Goal: Information Seeking & Learning: Compare options

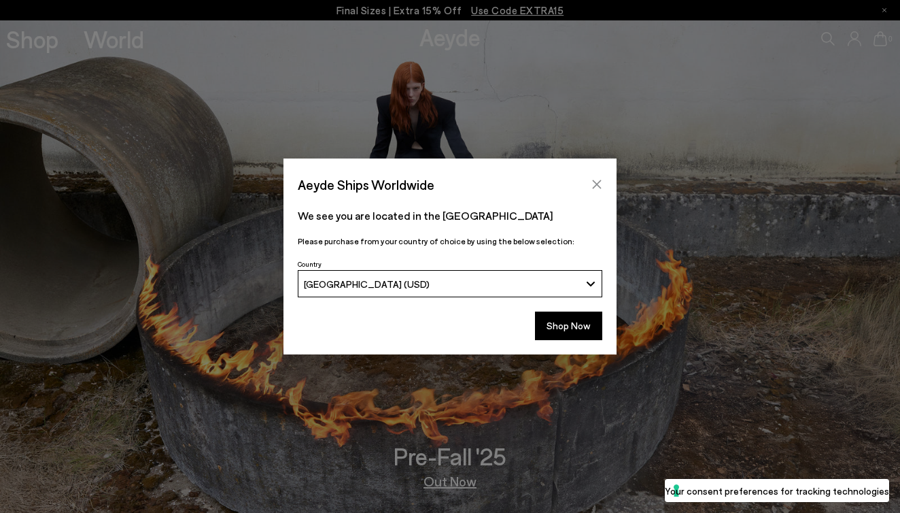
click at [596, 179] on icon "Close" at bounding box center [596, 184] width 11 height 11
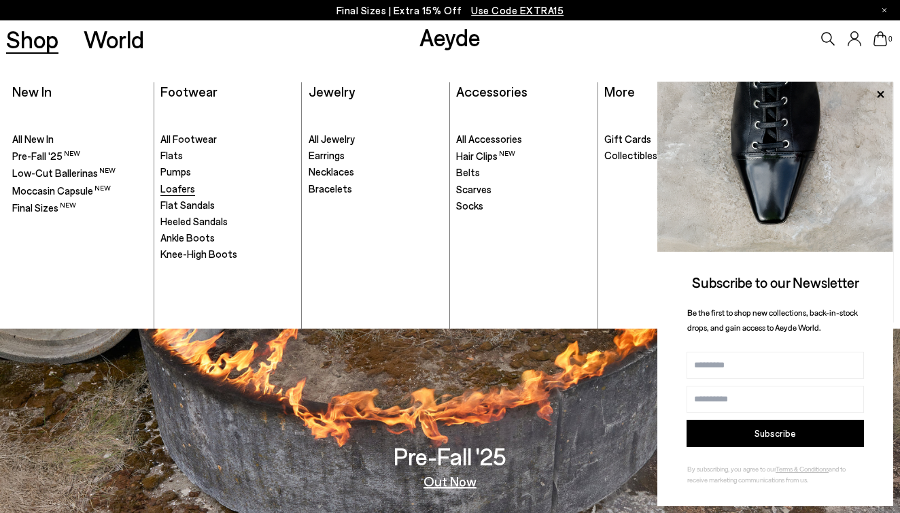
click at [171, 188] on span "Loafers" at bounding box center [177, 188] width 35 height 12
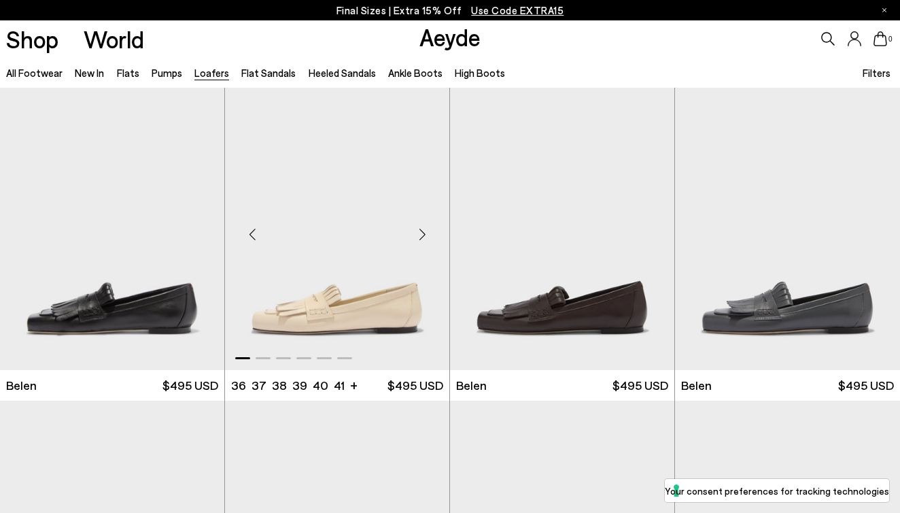
click at [422, 232] on div "Next slide" at bounding box center [422, 234] width 41 height 41
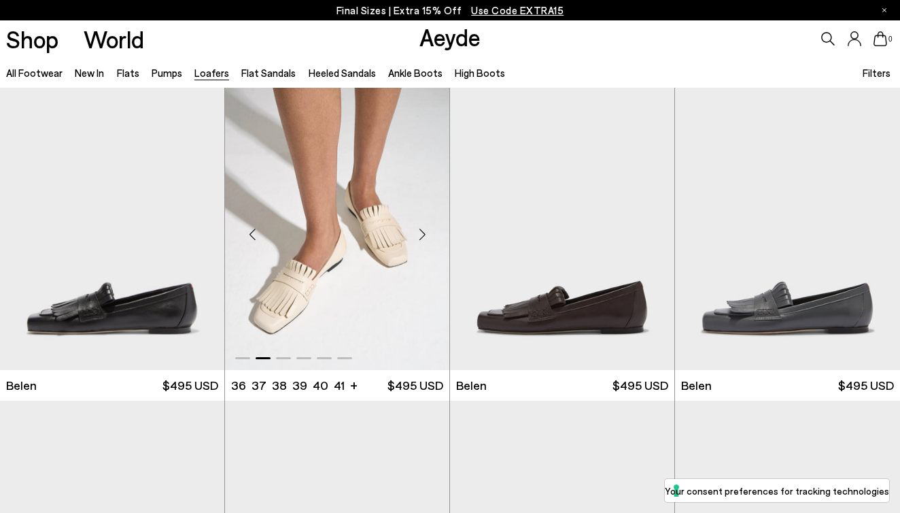
click at [422, 232] on div "Next slide" at bounding box center [422, 234] width 41 height 41
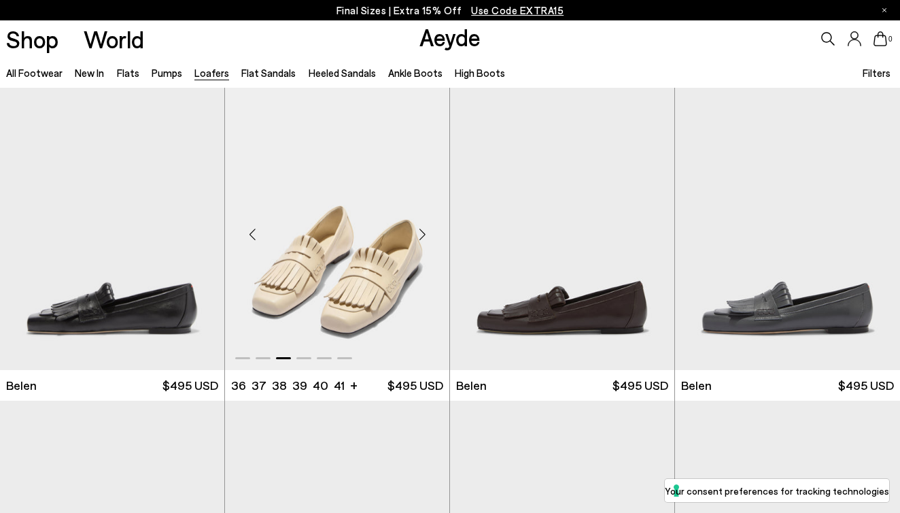
click at [422, 232] on div "Next slide" at bounding box center [422, 234] width 41 height 41
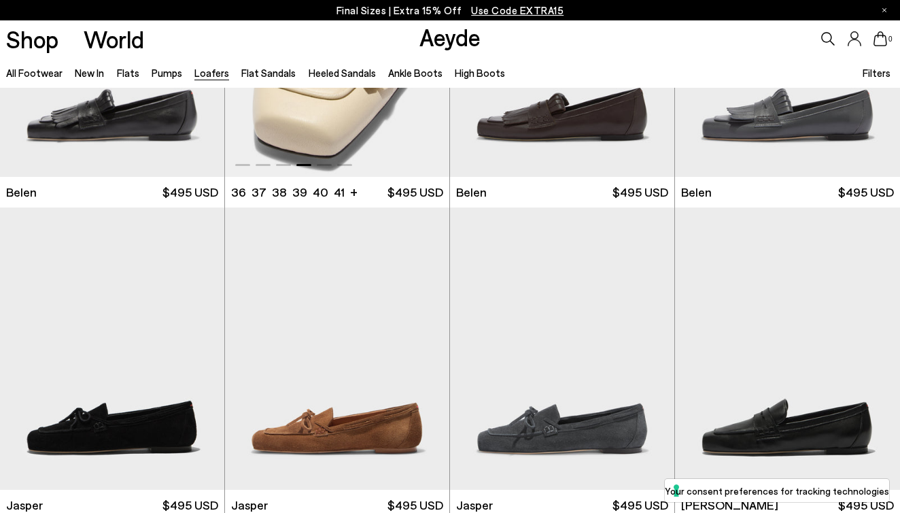
scroll to position [343, 0]
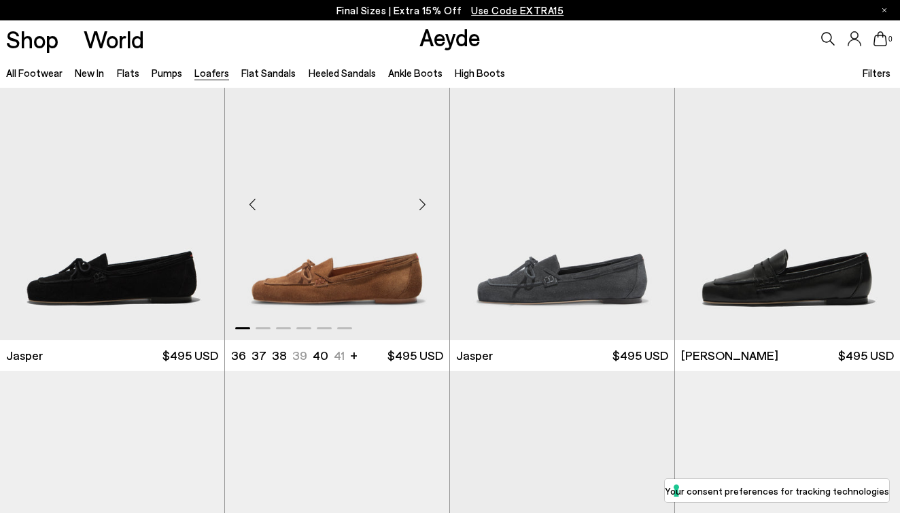
click at [421, 202] on div "Next slide" at bounding box center [422, 204] width 41 height 41
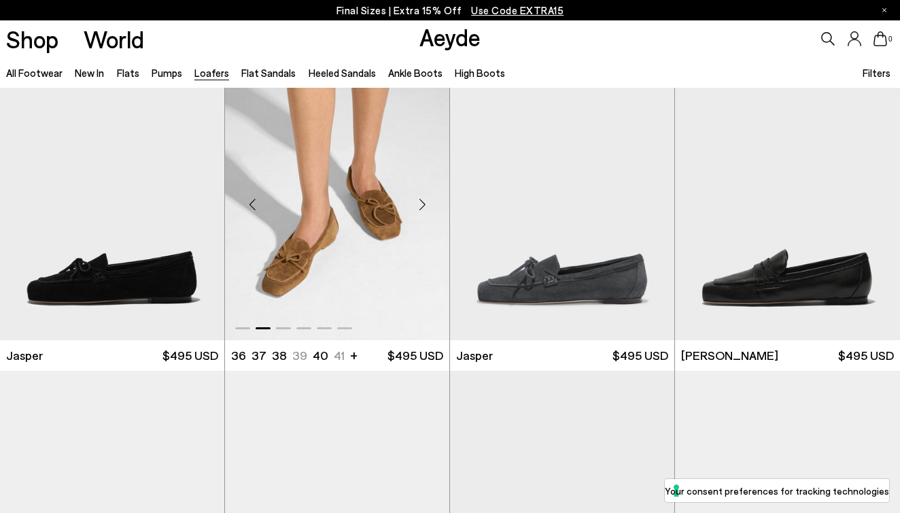
click at [421, 202] on div "Next slide" at bounding box center [422, 204] width 41 height 41
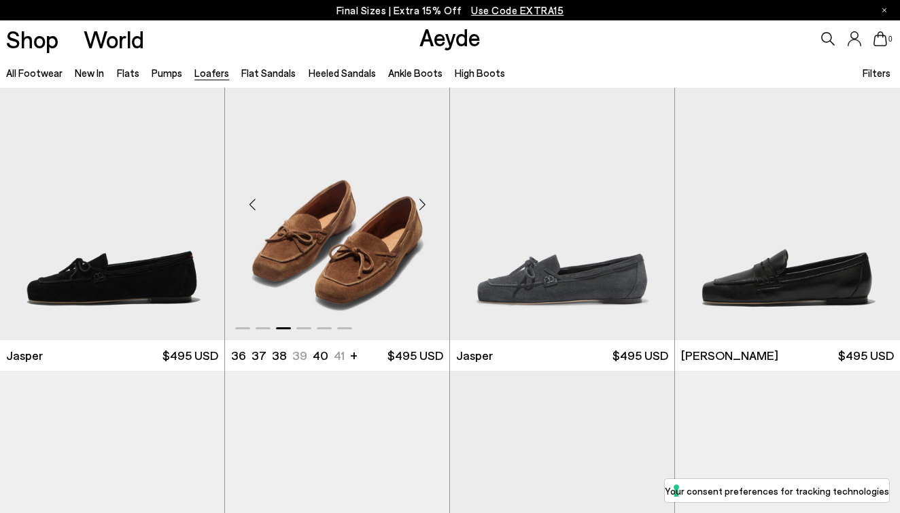
click at [421, 202] on div "Next slide" at bounding box center [422, 204] width 41 height 41
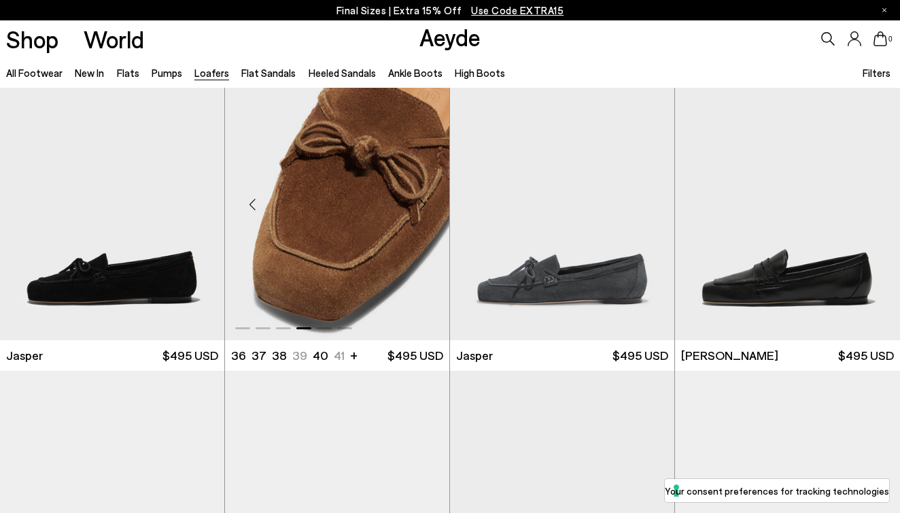
scroll to position [356, 0]
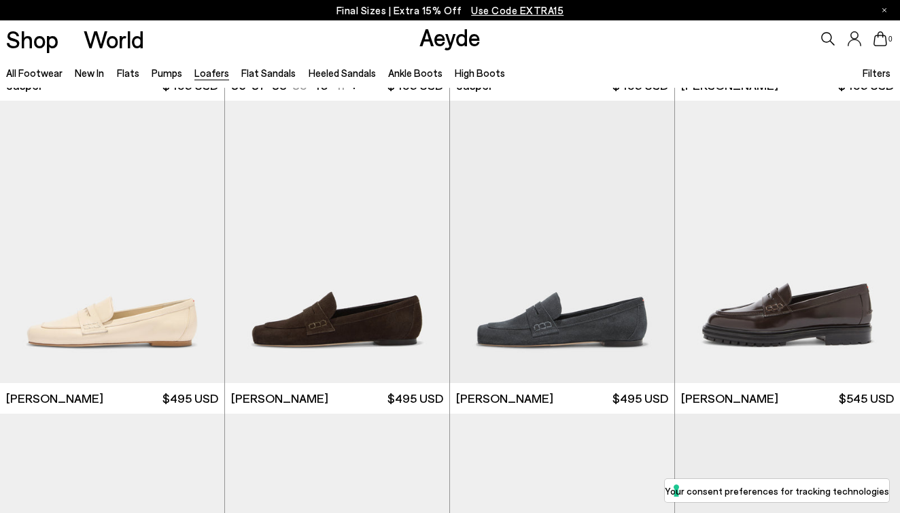
scroll to position [617, 0]
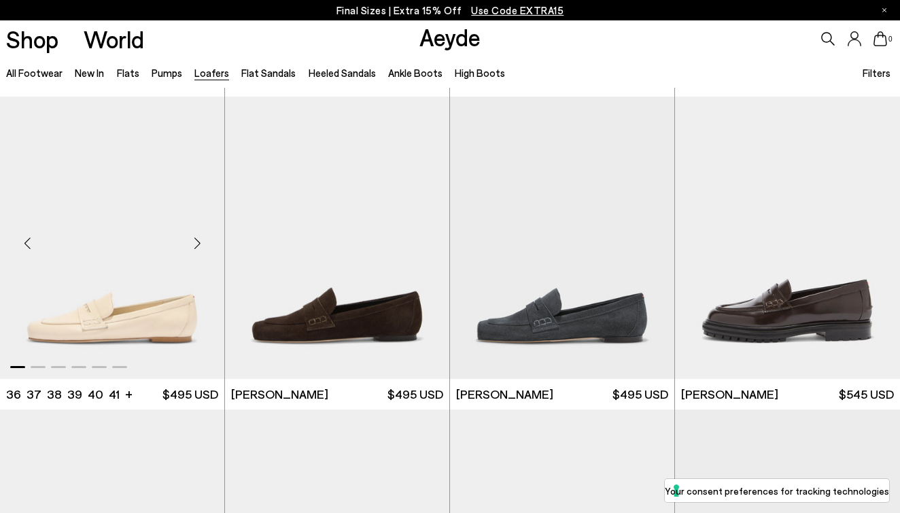
click at [196, 245] on div "Next slide" at bounding box center [197, 243] width 41 height 41
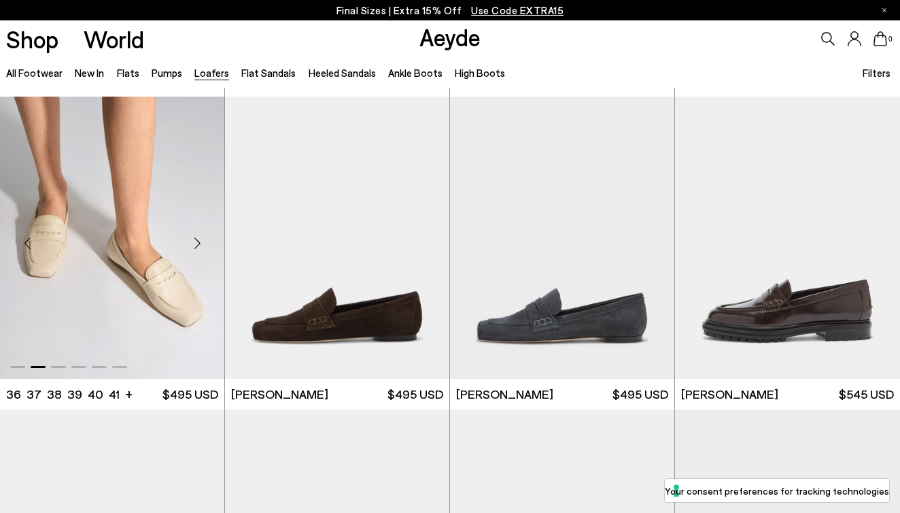
click at [196, 245] on div "Next slide" at bounding box center [197, 243] width 41 height 41
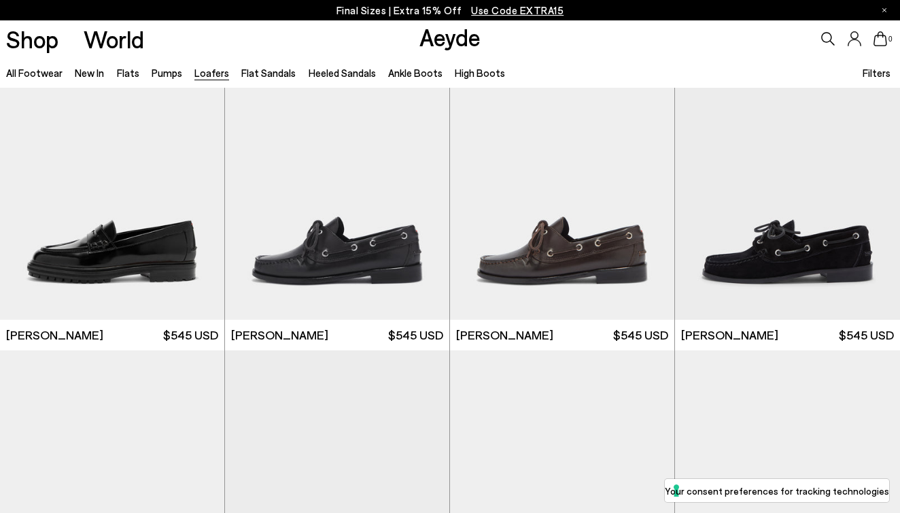
scroll to position [990, 0]
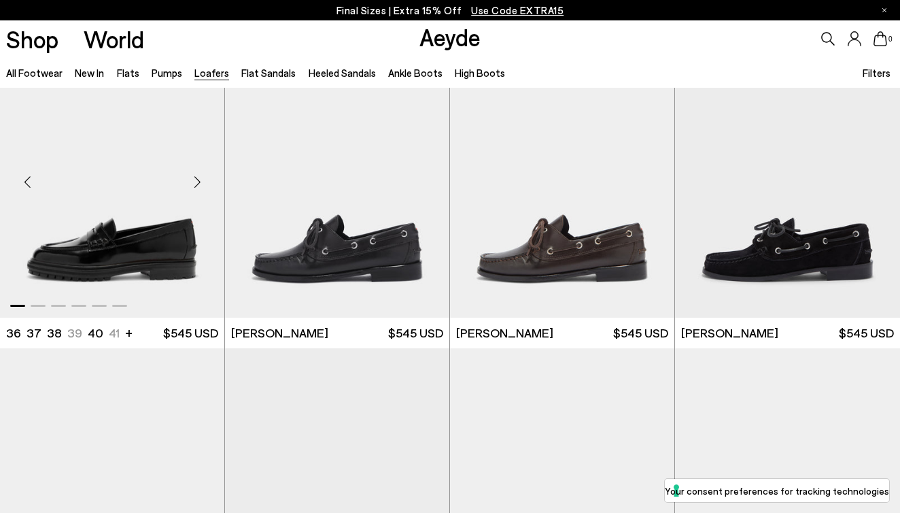
click at [196, 186] on div "Next slide" at bounding box center [197, 182] width 41 height 41
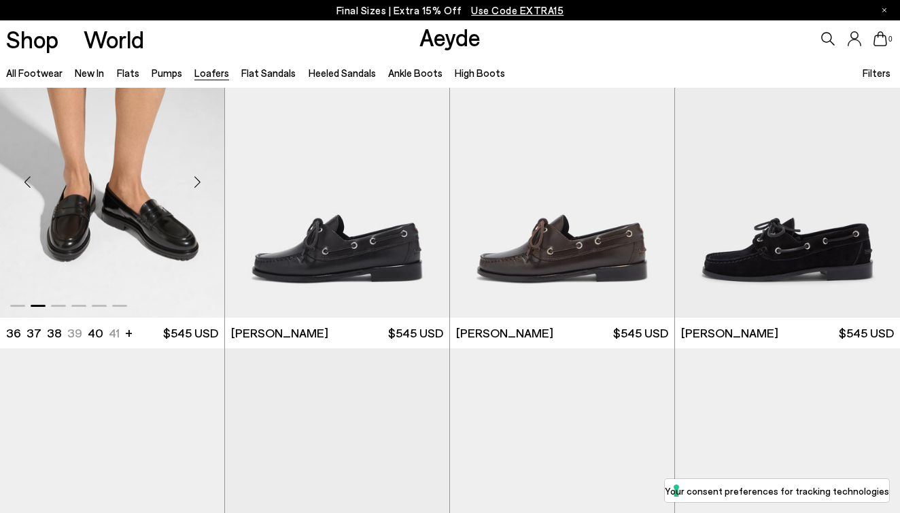
click at [196, 186] on div "Next slide" at bounding box center [197, 182] width 41 height 41
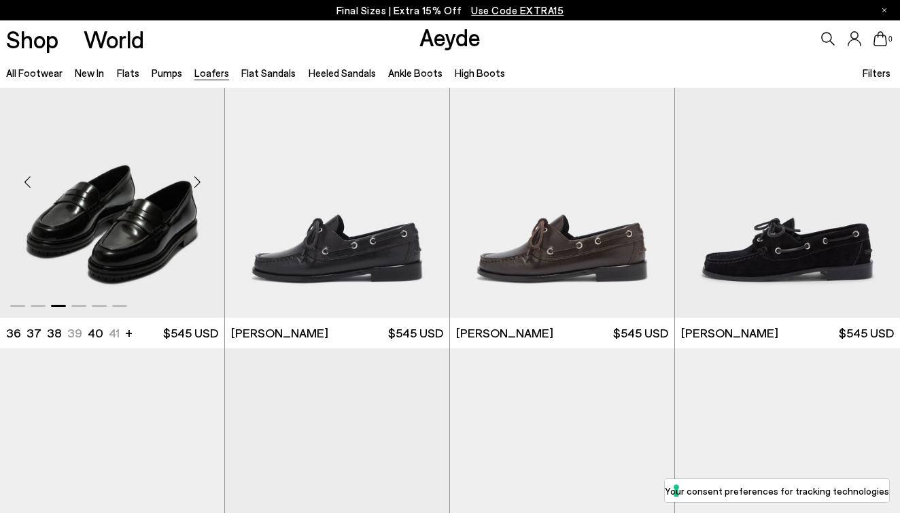
click at [196, 186] on div "Next slide" at bounding box center [197, 182] width 41 height 41
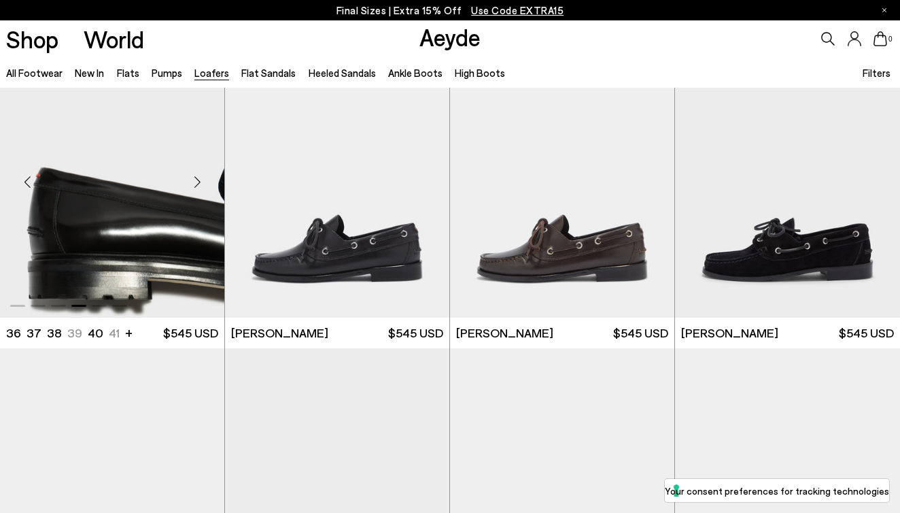
click at [196, 186] on div "Next slide" at bounding box center [197, 182] width 41 height 41
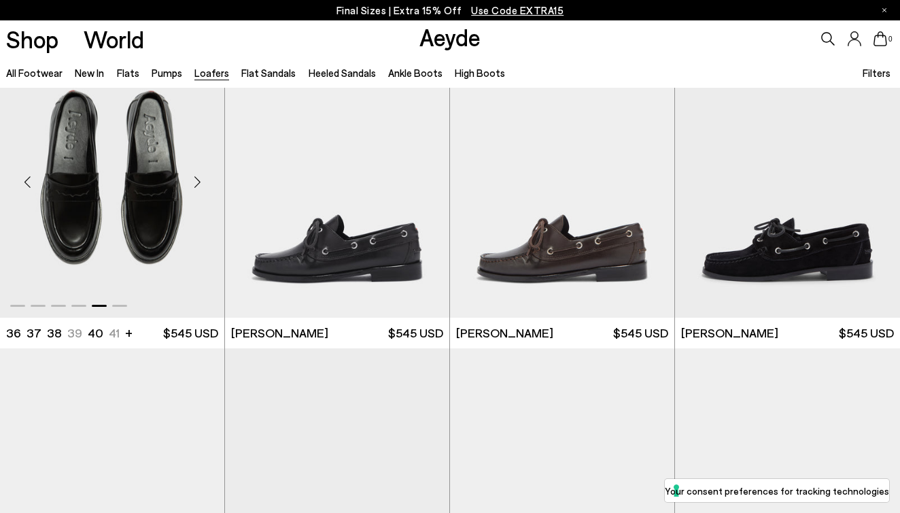
click at [196, 186] on div "Next slide" at bounding box center [197, 182] width 41 height 41
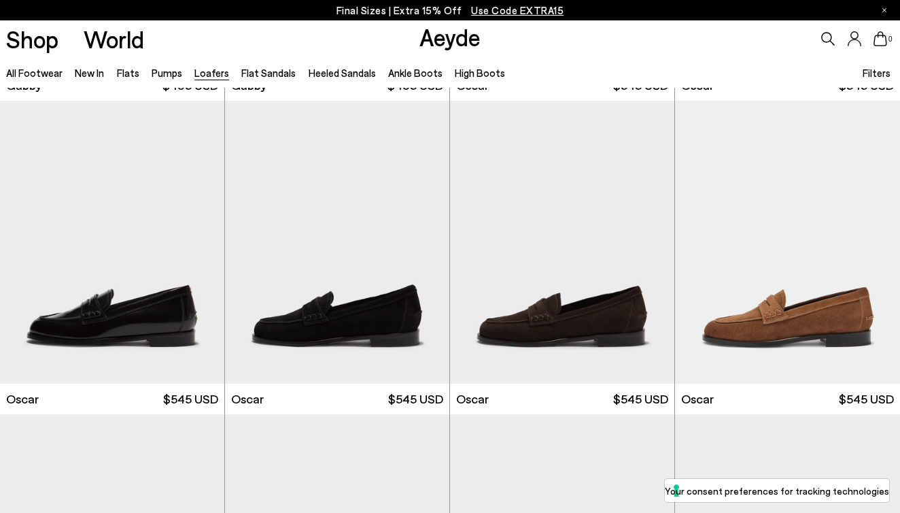
scroll to position [1884, 0]
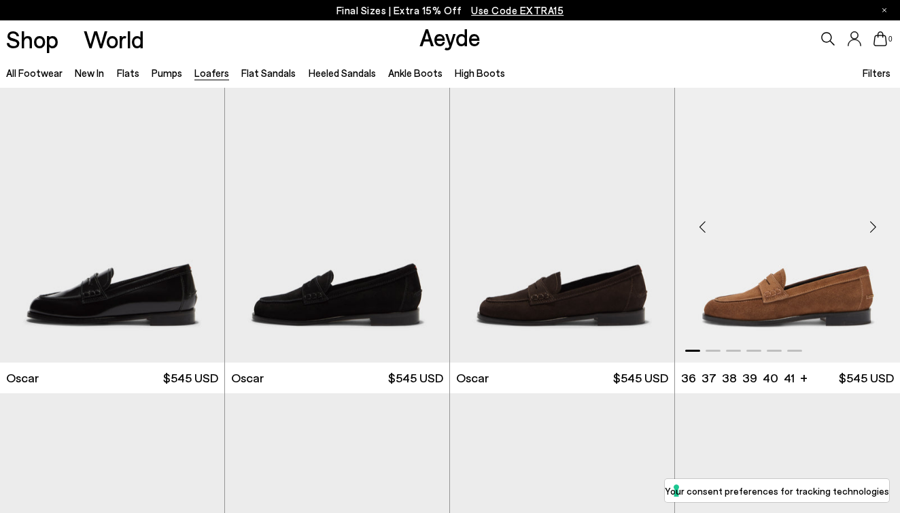
click at [874, 227] on div "Next slide" at bounding box center [872, 226] width 41 height 41
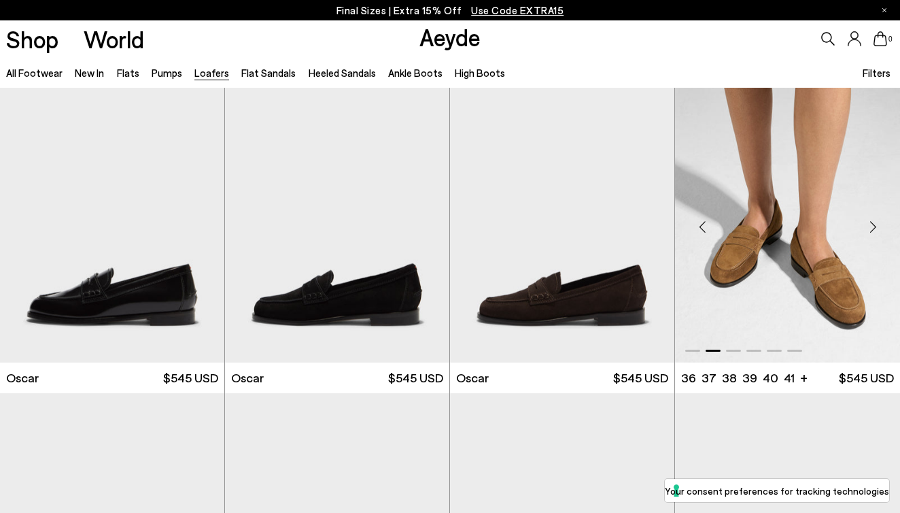
click at [874, 227] on div "Next slide" at bounding box center [872, 226] width 41 height 41
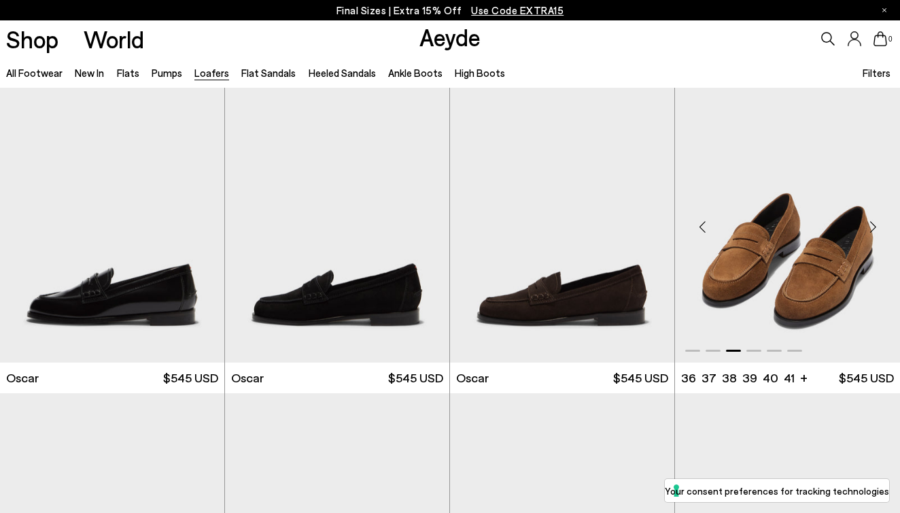
click at [874, 227] on div "Next slide" at bounding box center [872, 226] width 41 height 41
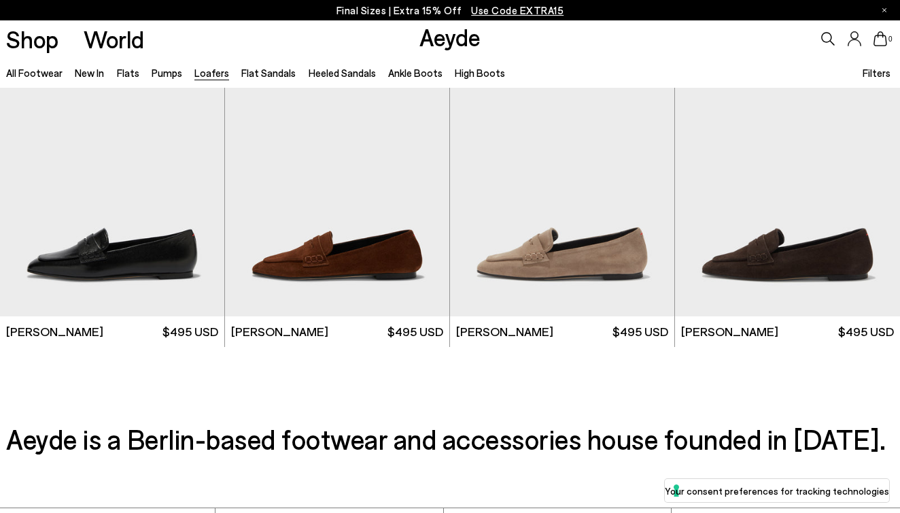
scroll to position [2270, 0]
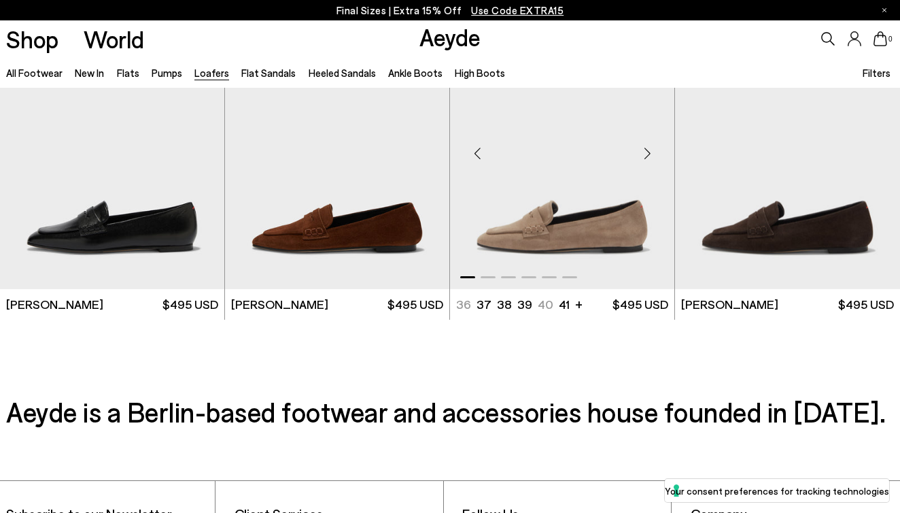
click at [649, 154] on div "Next slide" at bounding box center [647, 153] width 41 height 41
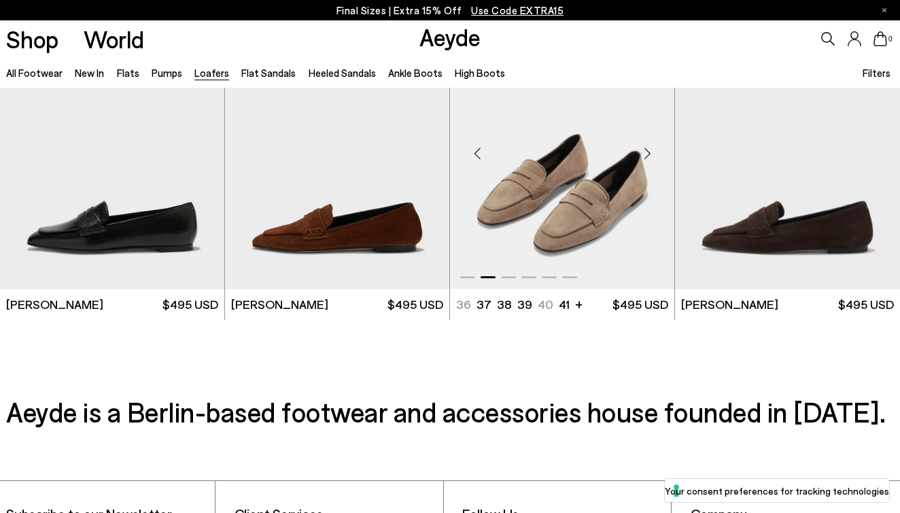
click at [649, 154] on div "Next slide" at bounding box center [647, 153] width 41 height 41
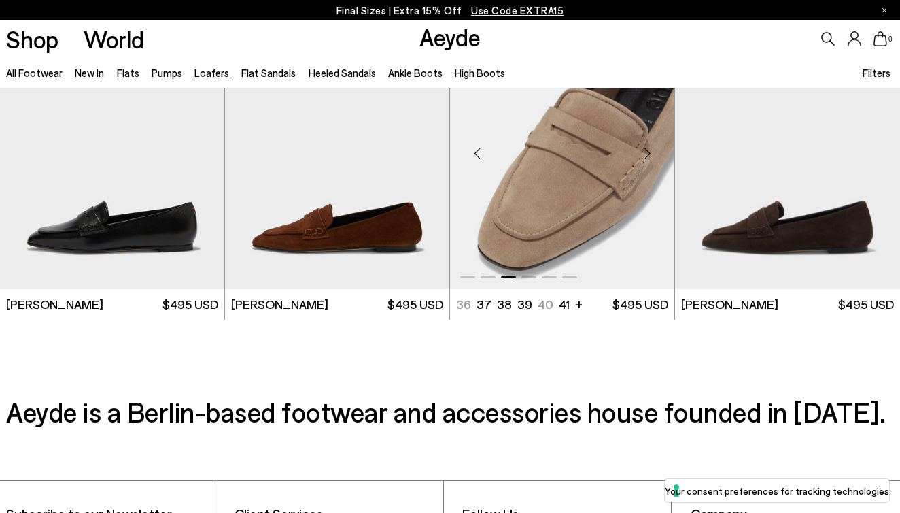
click at [649, 154] on div "Next slide" at bounding box center [647, 153] width 41 height 41
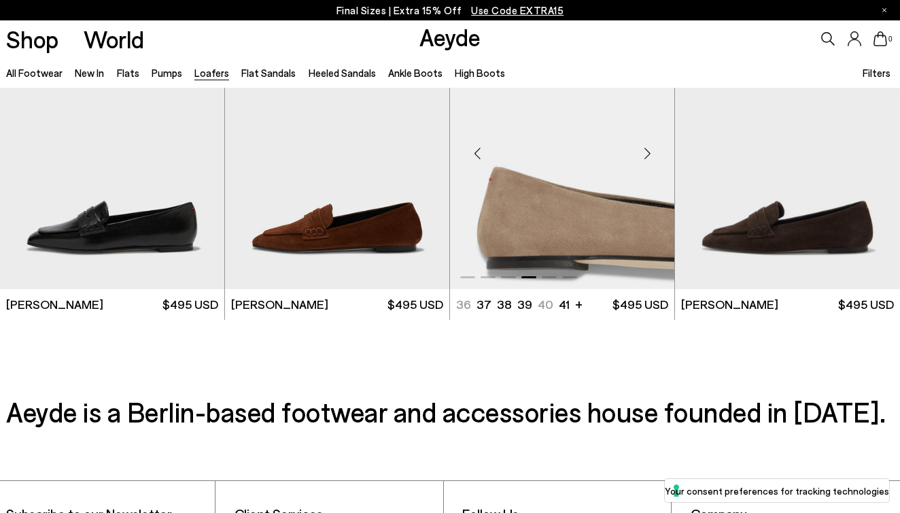
click at [649, 154] on div "Next slide" at bounding box center [647, 153] width 41 height 41
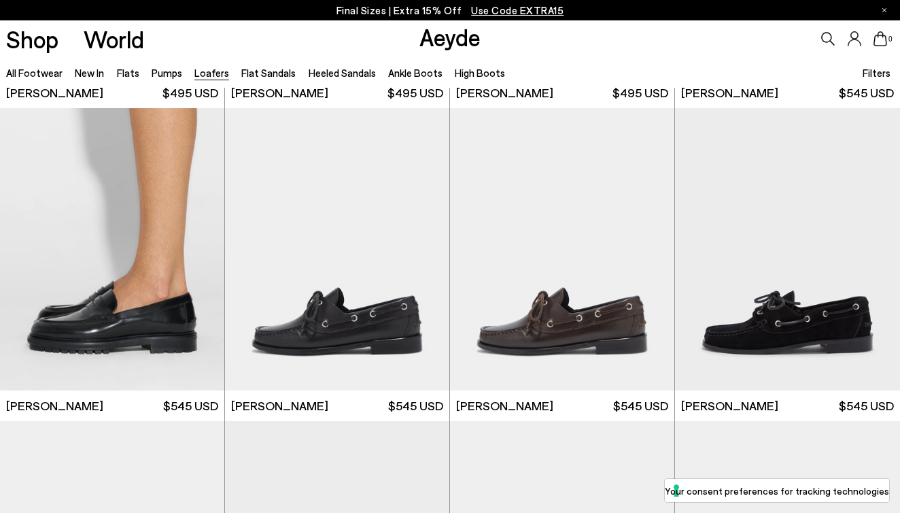
scroll to position [673, 0]
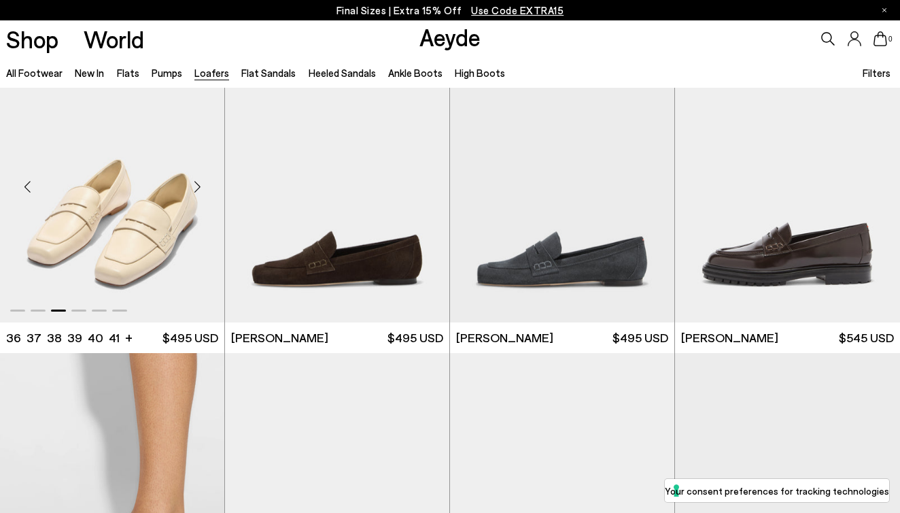
click at [198, 186] on div "Next slide" at bounding box center [197, 187] width 41 height 41
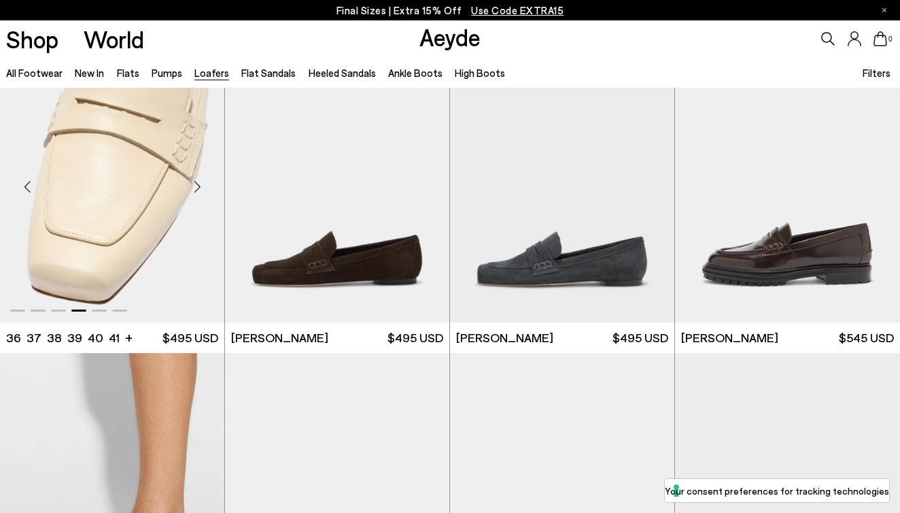
click at [198, 186] on div "Next slide" at bounding box center [197, 187] width 41 height 41
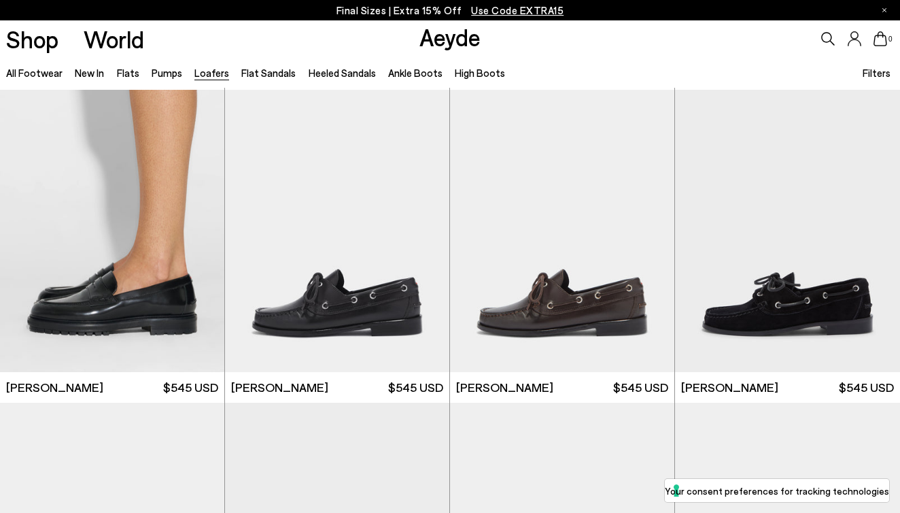
scroll to position [978, 0]
